Goal: Task Accomplishment & Management: Manage account settings

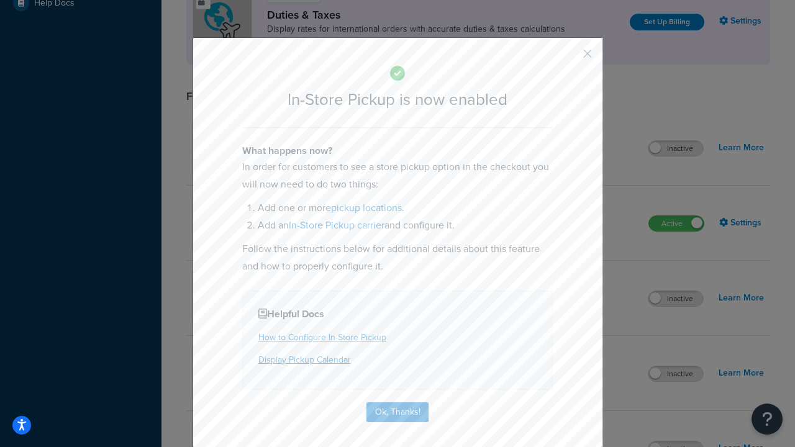
click at [569, 57] on button "button" at bounding box center [569, 58] width 3 height 3
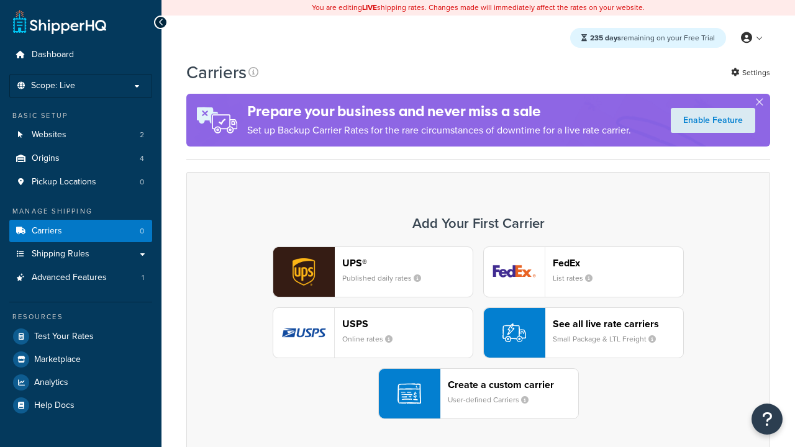
click at [478, 333] on div "UPS® Published daily rates FedEx List rates USPS Online rates See all live rate…" at bounding box center [478, 333] width 558 height 173
click at [478, 394] on div "Create a custom carrier User-defined Carriers" at bounding box center [513, 394] width 130 height 30
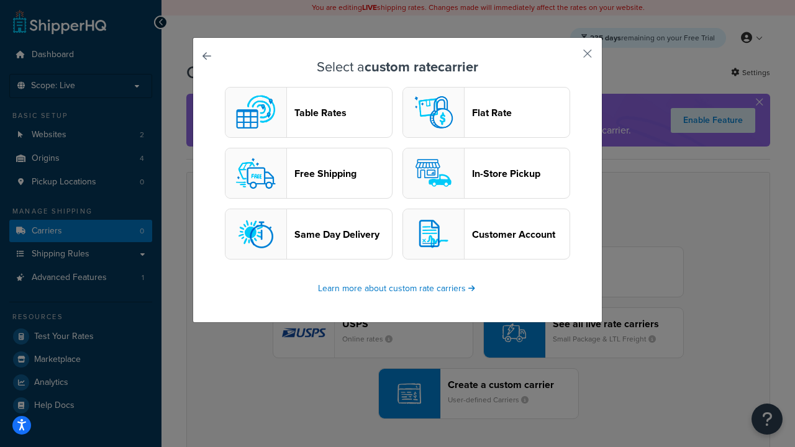
click at [486, 173] on header "In-Store Pickup" at bounding box center [521, 174] width 98 height 12
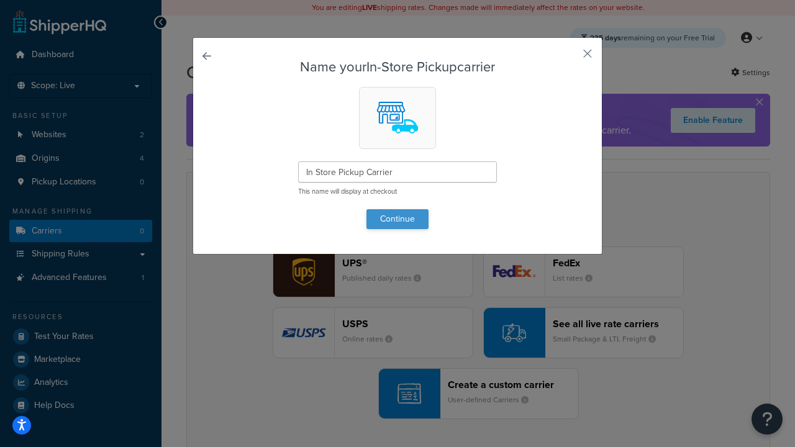
type input "In Store Pickup Carrier"
click at [398, 219] on button "Continue" at bounding box center [398, 219] width 62 height 20
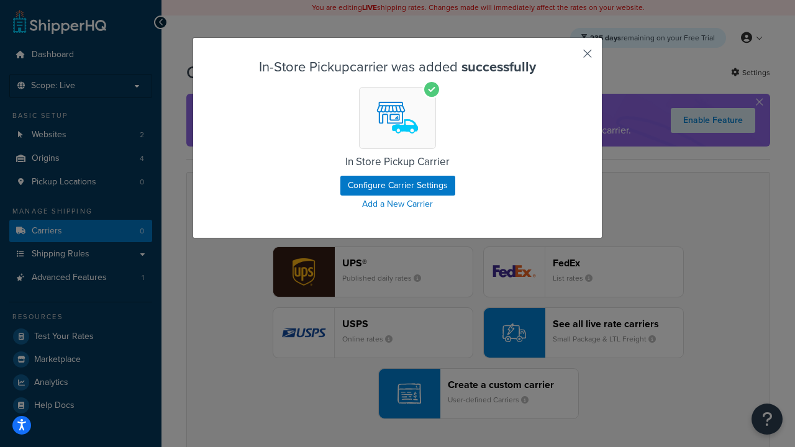
click at [569, 58] on button "button" at bounding box center [569, 58] width 3 height 3
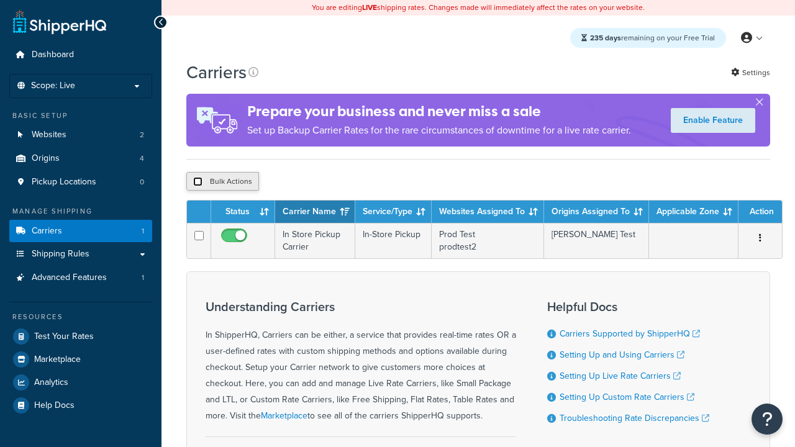
click at [198, 183] on input "checkbox" at bounding box center [197, 181] width 9 height 9
checkbox input "true"
click at [0, 0] on button "Duplicate" at bounding box center [0, 0] width 0 height 0
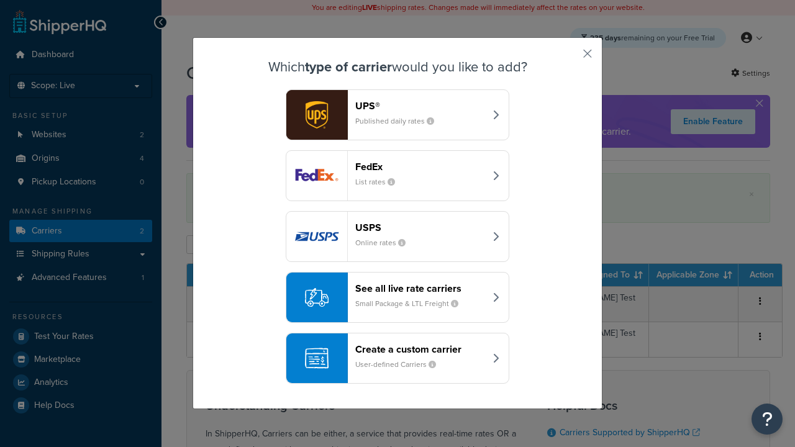
click at [398, 351] on div "Create a custom carrier User-defined Carriers" at bounding box center [420, 359] width 130 height 30
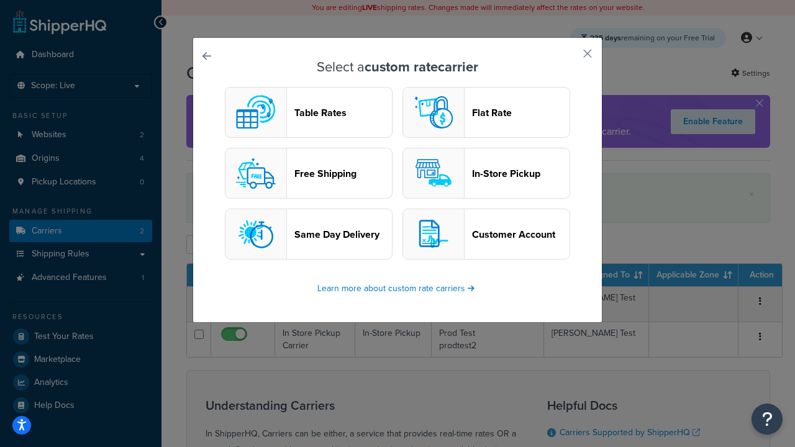
click at [486, 112] on header "Flat Rate" at bounding box center [521, 113] width 98 height 12
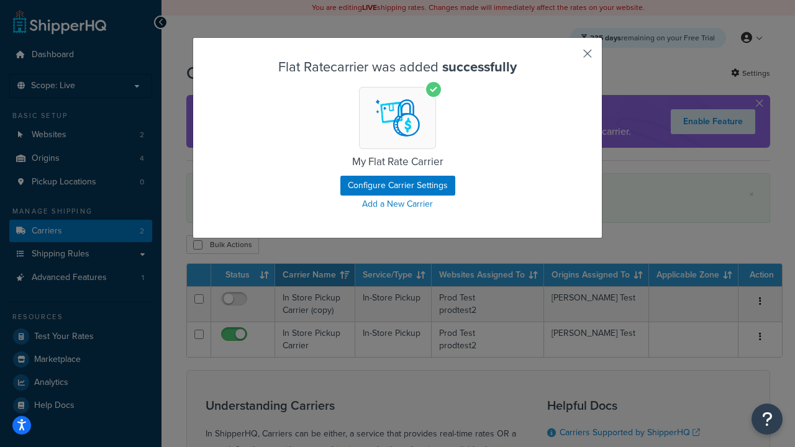
click at [569, 58] on button "button" at bounding box center [569, 58] width 3 height 3
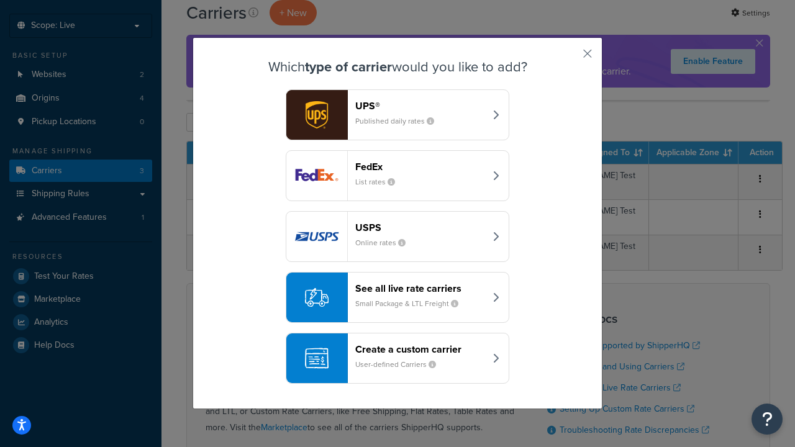
click at [398, 358] on div "Create a custom carrier User-defined Carriers" at bounding box center [420, 359] width 130 height 30
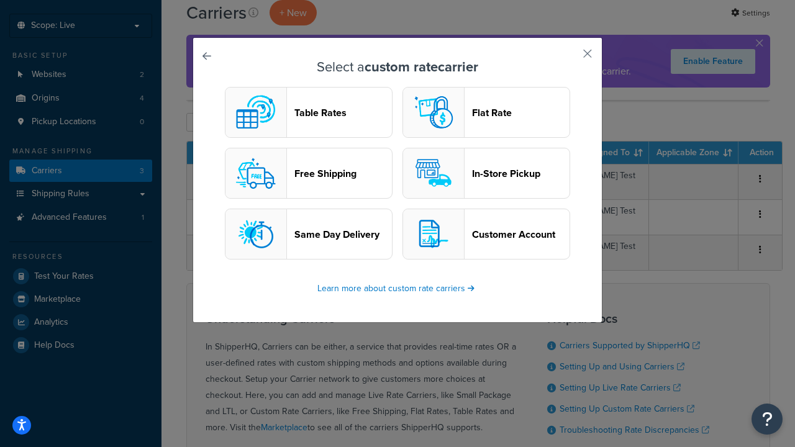
click at [309, 112] on header "Table Rates" at bounding box center [343, 113] width 98 height 12
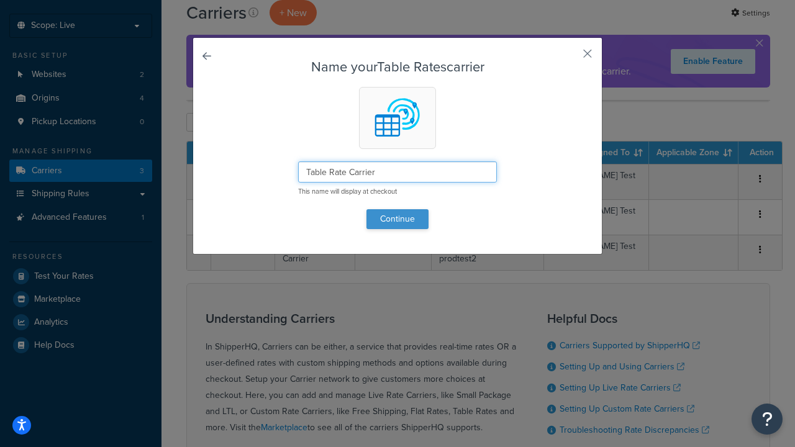
type input "Table Rate Carrier"
click at [398, 219] on button "Continue" at bounding box center [398, 219] width 62 height 20
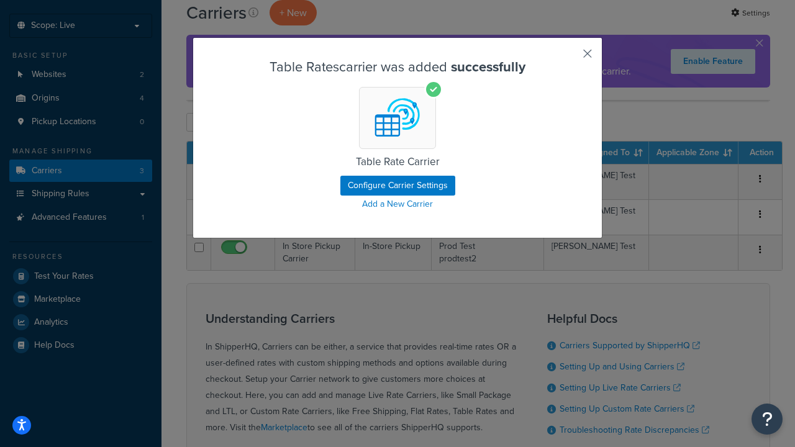
click at [569, 58] on button "button" at bounding box center [569, 58] width 3 height 3
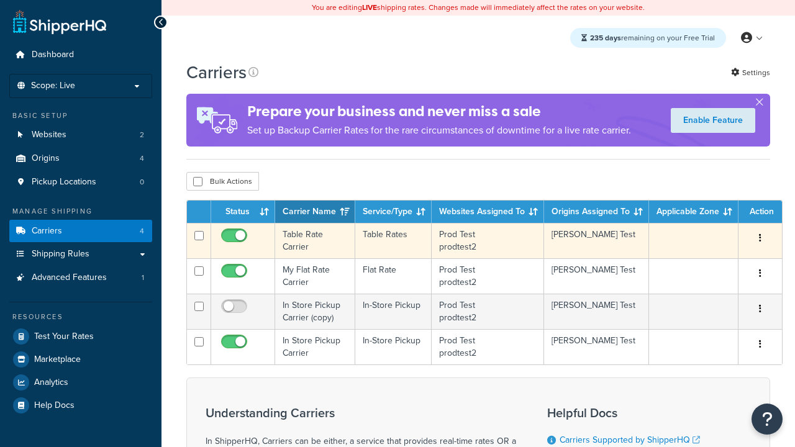
click at [760, 240] on icon "button" at bounding box center [760, 238] width 2 height 9
click at [0, 0] on link "Delete" at bounding box center [0, 0] width 0 height 0
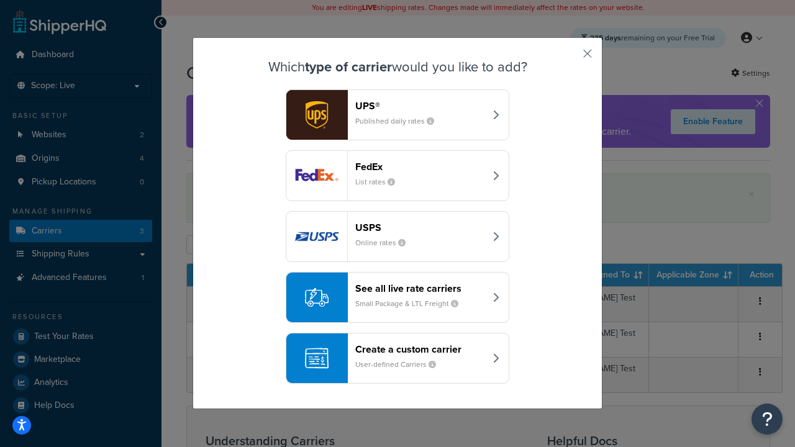
click at [398, 298] on div "See all live rate carriers Small Package & LTL Freight" at bounding box center [420, 298] width 130 height 30
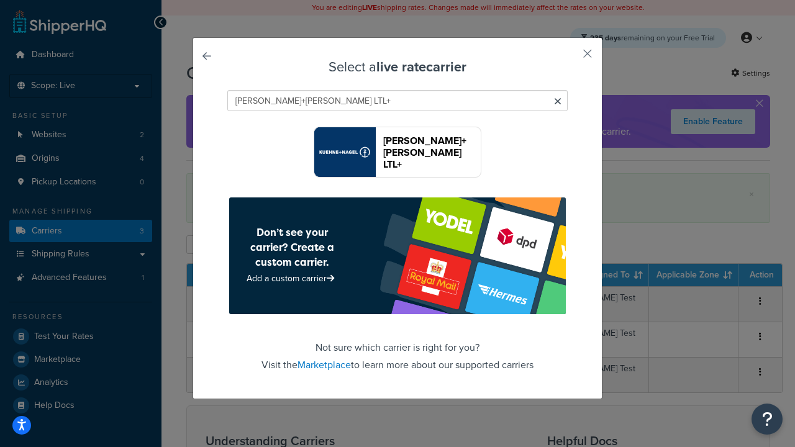
click at [432, 152] on header "[PERSON_NAME]+[PERSON_NAME] LTL+" at bounding box center [432, 152] width 98 height 35
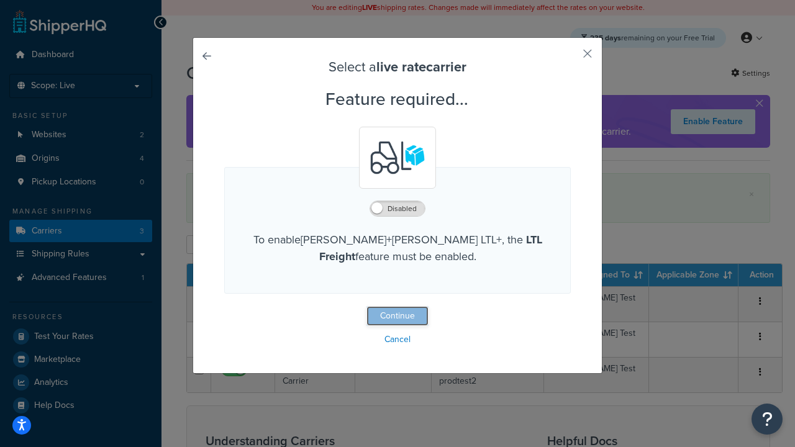
click at [398, 317] on button "Continue" at bounding box center [398, 316] width 62 height 20
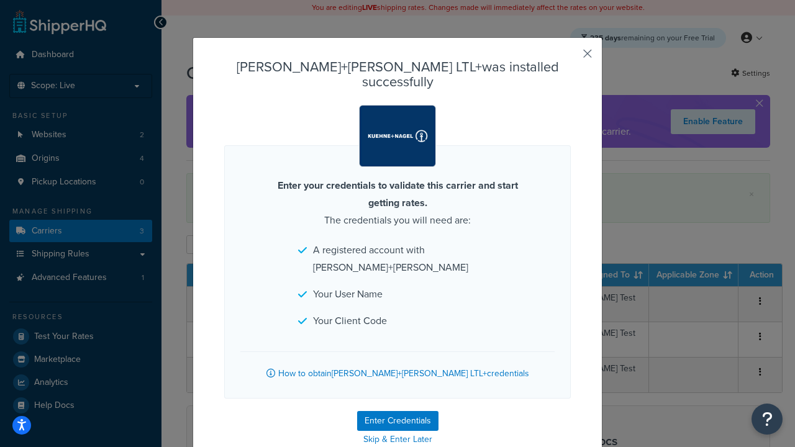
click at [569, 58] on button "button" at bounding box center [569, 58] width 3 height 3
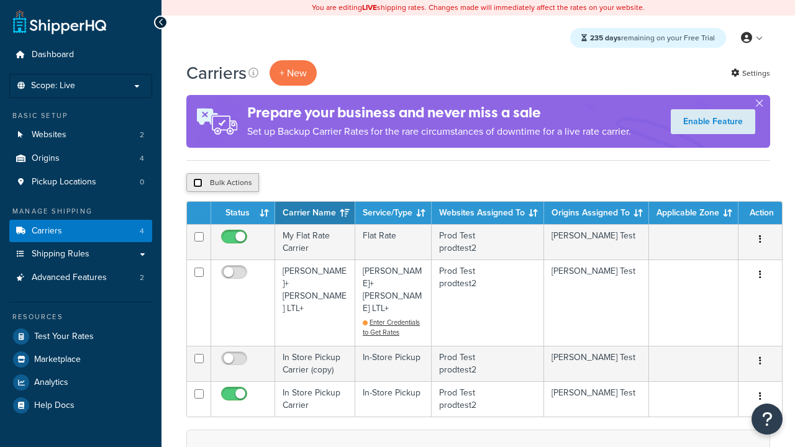
click at [198, 183] on input "checkbox" at bounding box center [197, 182] width 9 height 9
checkbox input "true"
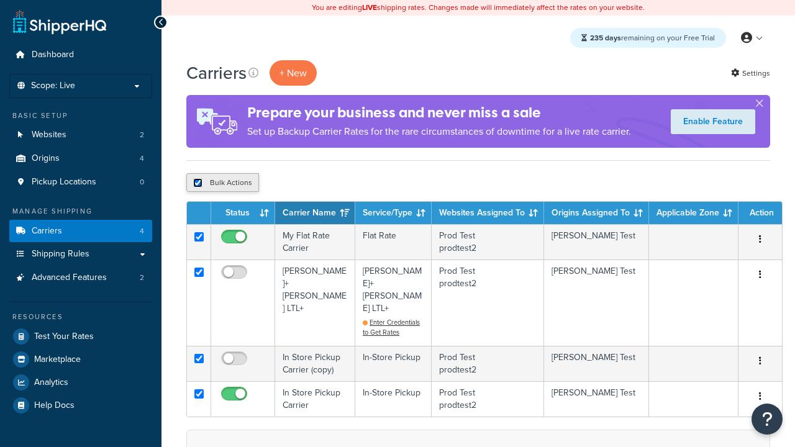
checkbox input "true"
click at [0, 0] on button "Delete" at bounding box center [0, 0] width 0 height 0
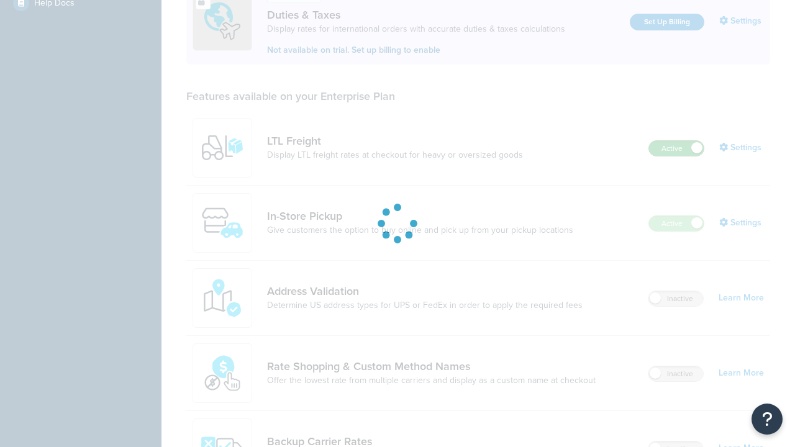
click at [677, 156] on label "Active" at bounding box center [676, 148] width 55 height 15
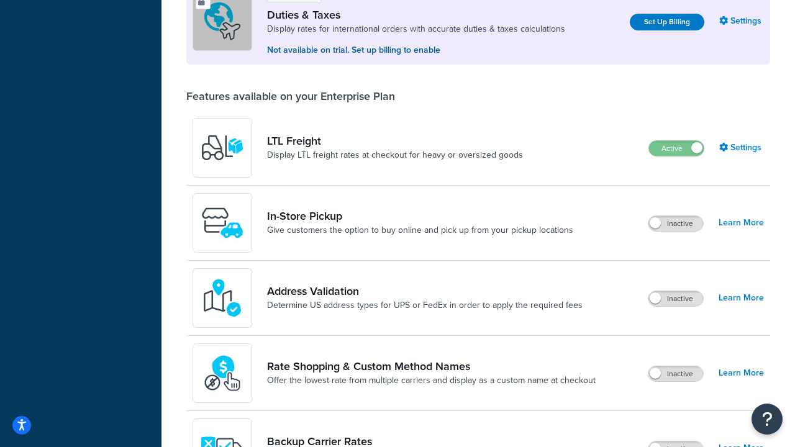
scroll to position [379, 0]
